Goal: Information Seeking & Learning: Learn about a topic

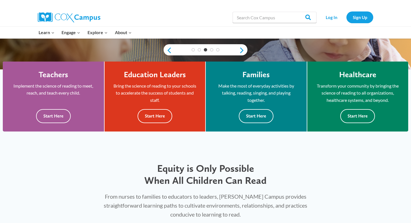
scroll to position [137, 0]
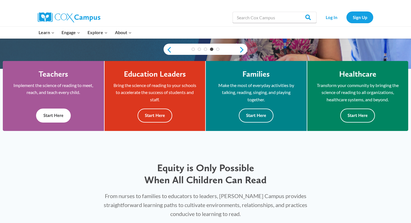
click at [59, 115] on button "Start Here" at bounding box center [53, 116] width 35 height 14
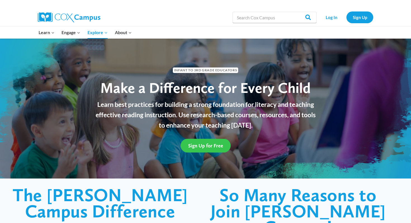
click at [210, 144] on span "Sign Up for Free" at bounding box center [205, 146] width 35 height 6
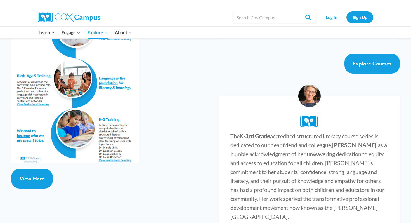
scroll to position [1039, 0]
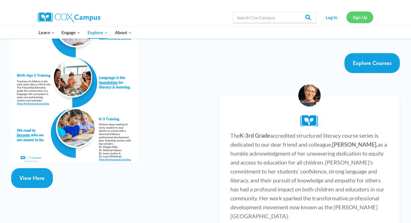
click at [356, 21] on link "Sign Up" at bounding box center [360, 16] width 27 height 11
